Goal: Task Accomplishment & Management: Manage account settings

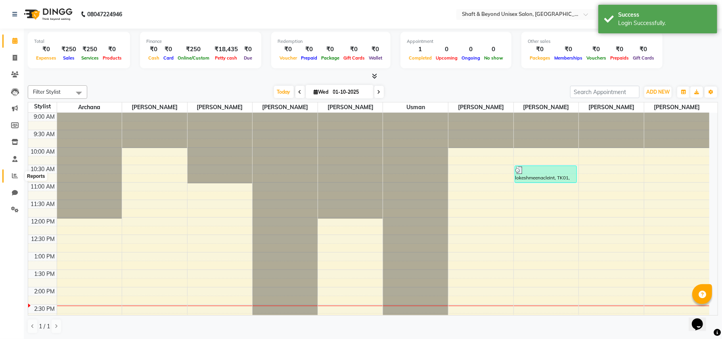
click at [13, 176] on icon at bounding box center [15, 175] width 6 height 6
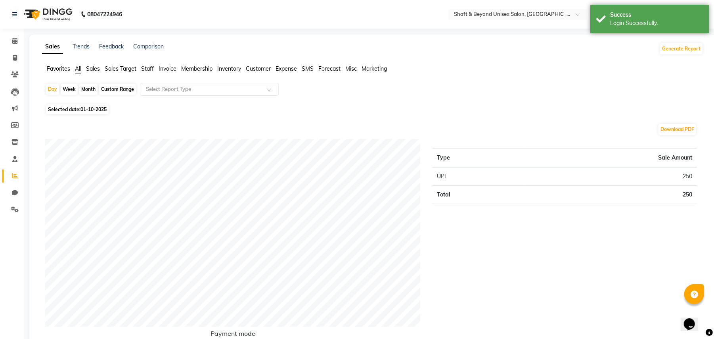
click at [94, 70] on span "Sales" at bounding box center [93, 68] width 14 height 7
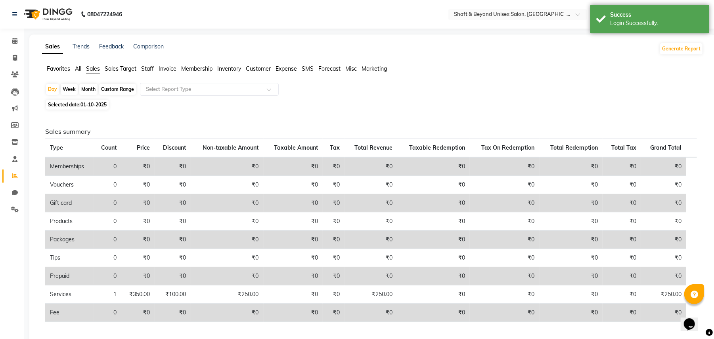
click at [93, 92] on div "Month" at bounding box center [88, 89] width 18 height 11
select select "10"
select select "2025"
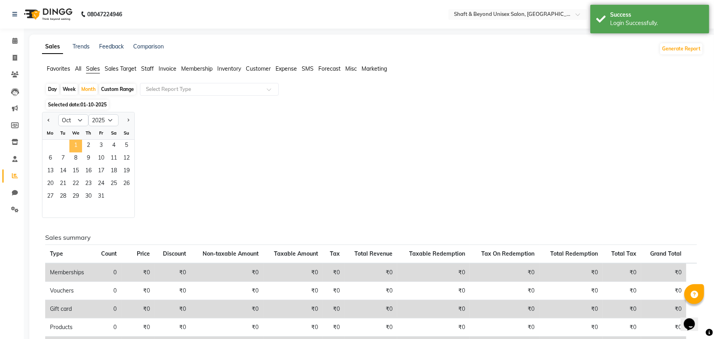
click at [77, 141] on span "1" at bounding box center [75, 146] width 13 height 13
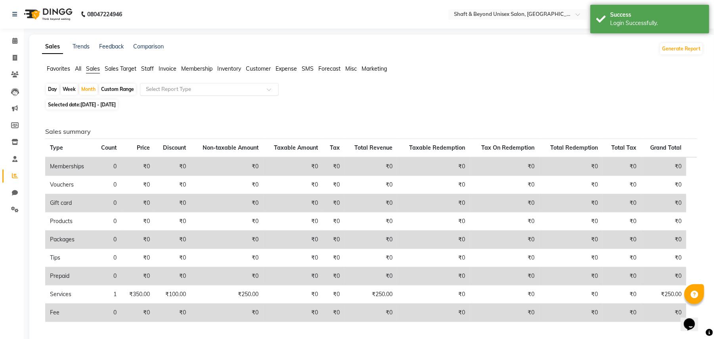
click at [167, 84] on div "Select Report Type" at bounding box center [209, 89] width 139 height 13
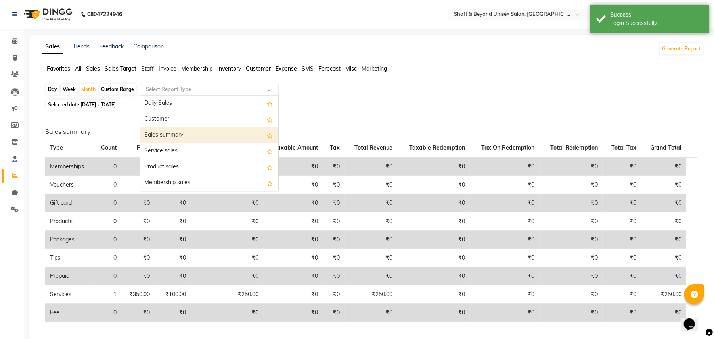
click at [167, 132] on div "Sales summary" at bounding box center [209, 135] width 138 height 16
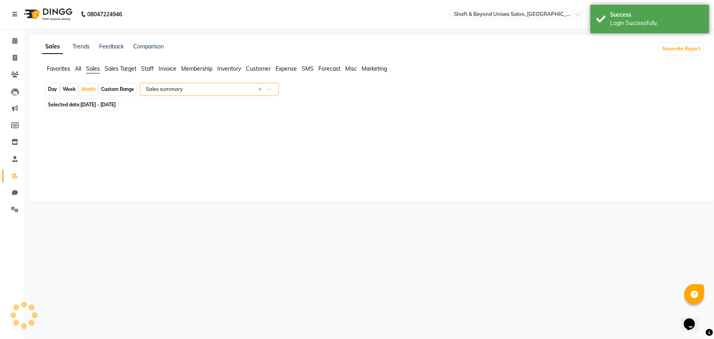
select select "filtered_report"
select select "csv"
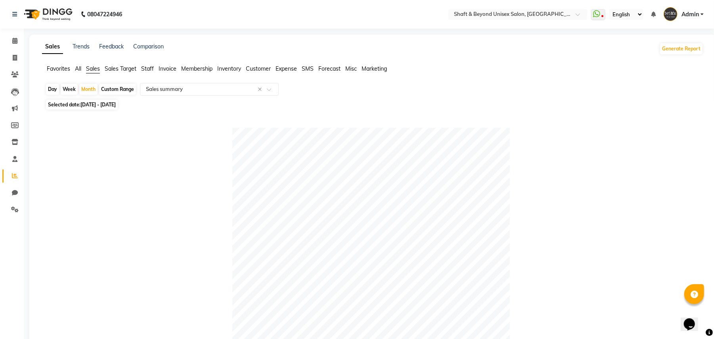
click at [99, 103] on span "[DATE] - [DATE]" at bounding box center [97, 105] width 35 height 6
select select "10"
select select "2025"
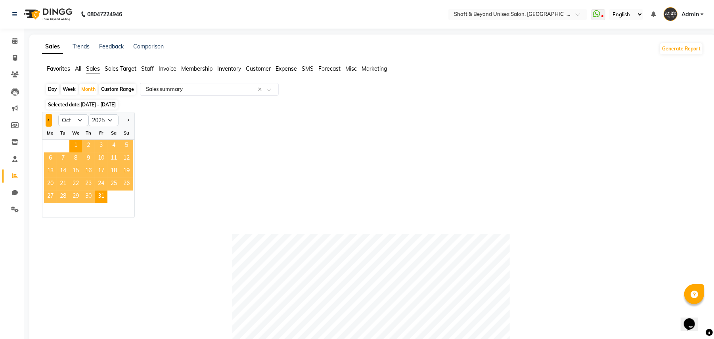
click at [51, 121] on button "Previous month" at bounding box center [49, 120] width 6 height 13
select select "9"
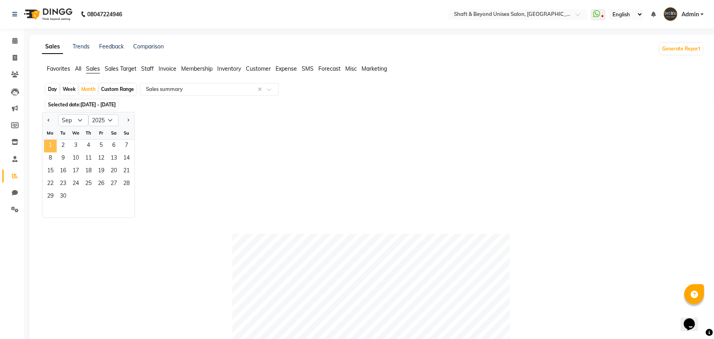
click at [54, 146] on span "1" at bounding box center [50, 146] width 13 height 13
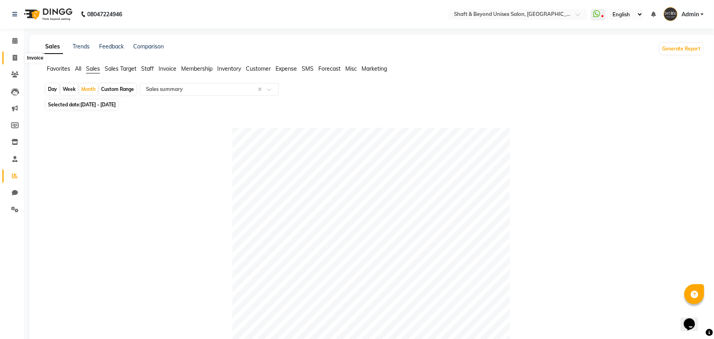
click at [16, 57] on icon at bounding box center [15, 58] width 4 height 6
select select "service"
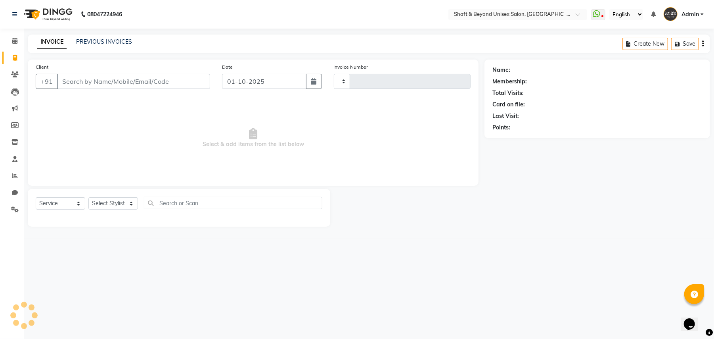
type input "2651"
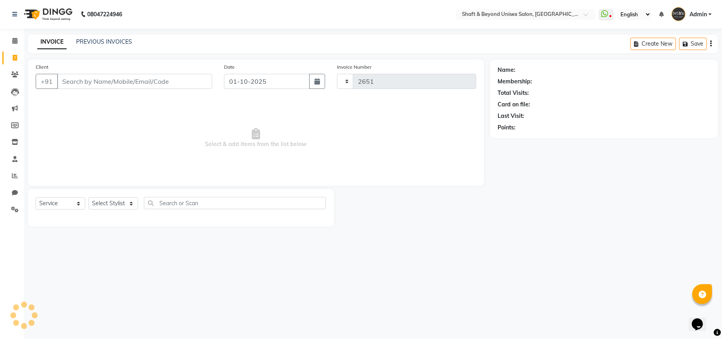
select select "3878"
click at [692, 16] on span "Admin" at bounding box center [698, 14] width 17 height 8
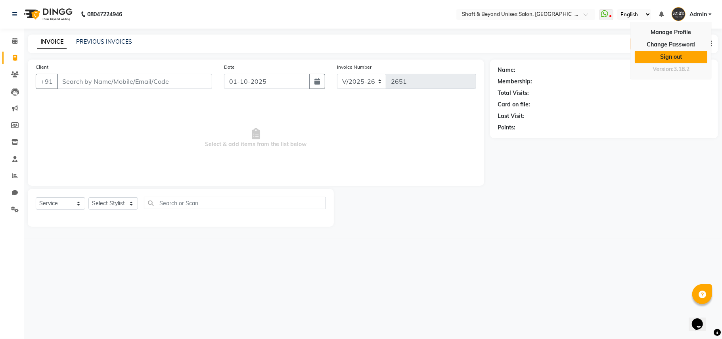
click at [672, 54] on link "Sign out" at bounding box center [671, 57] width 73 height 12
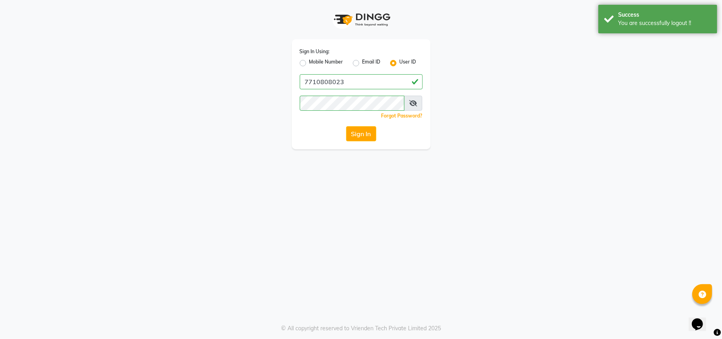
click at [309, 62] on label "Mobile Number" at bounding box center [326, 63] width 34 height 10
click at [309, 62] on input "Mobile Number" at bounding box center [311, 60] width 5 height 5
radio input "true"
radio input "false"
click at [366, 83] on input "Username" at bounding box center [374, 81] width 96 height 15
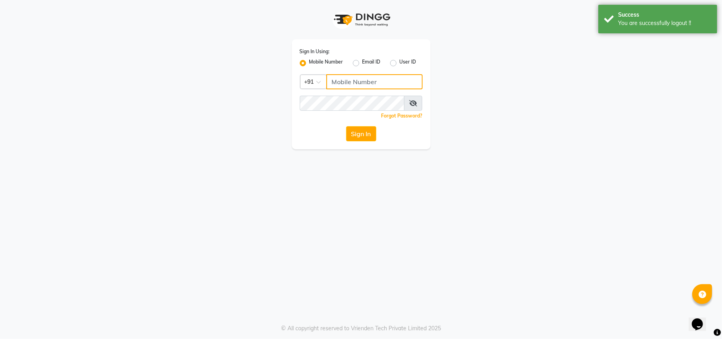
type input "7400066607"
click at [366, 134] on button "Sign In" at bounding box center [361, 133] width 30 height 15
